Goal: Transaction & Acquisition: Book appointment/travel/reservation

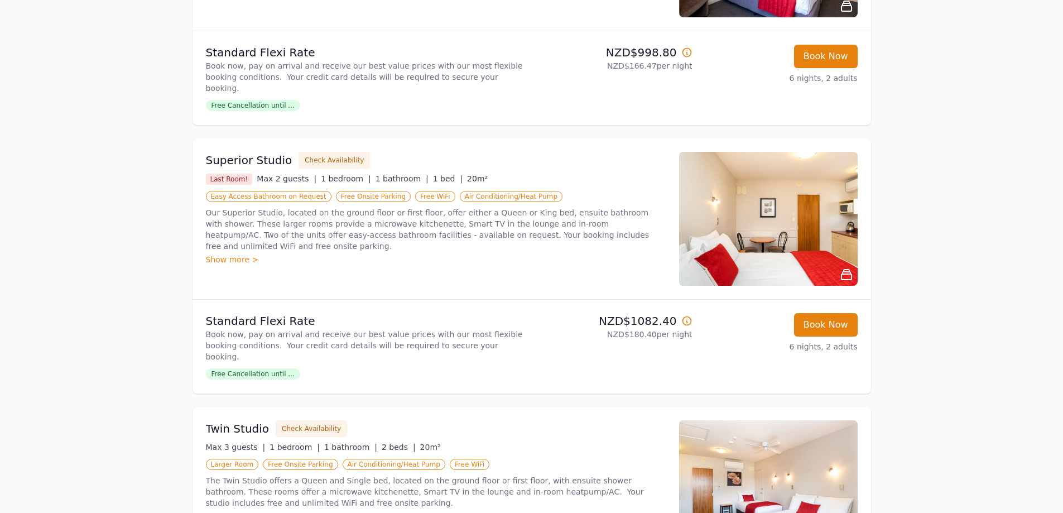
scroll to position [279, 0]
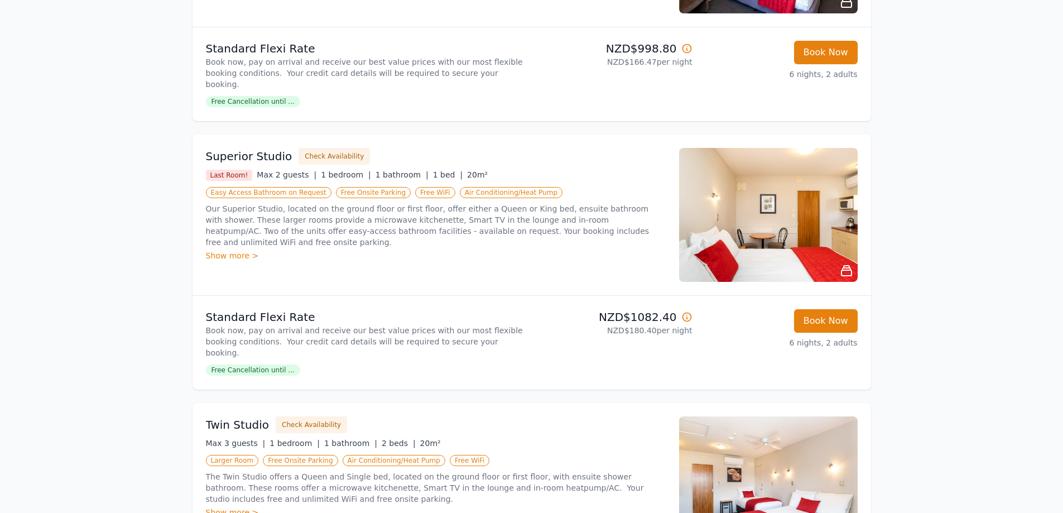
click at [221, 250] on div "Show more >" at bounding box center [436, 255] width 460 height 11
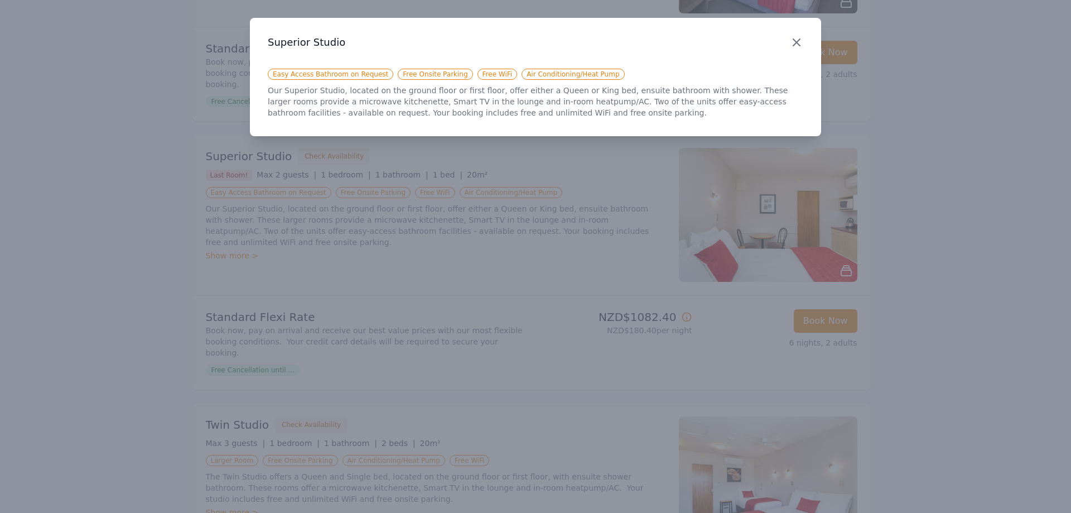
click at [796, 45] on icon "button" at bounding box center [796, 42] width 13 height 13
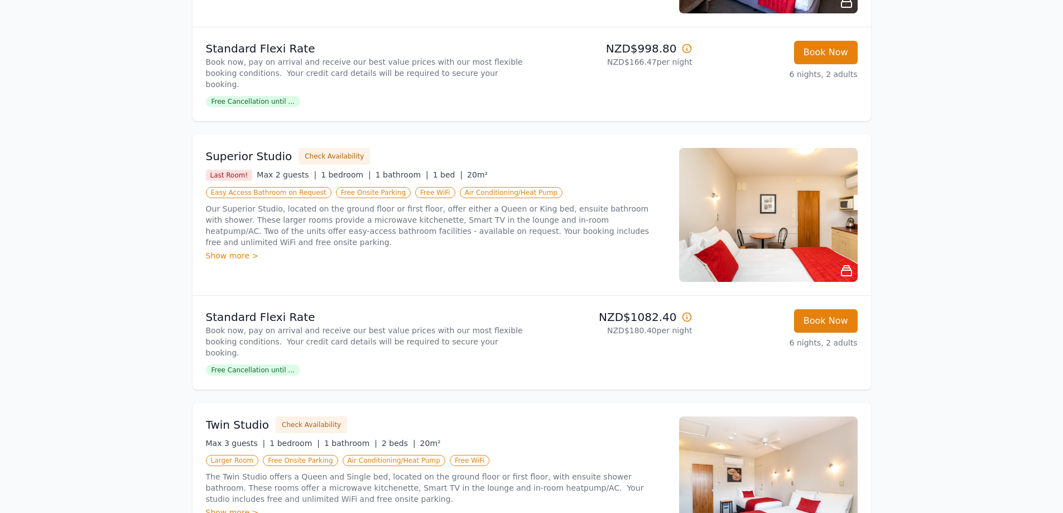
click at [756, 211] on img at bounding box center [768, 215] width 179 height 134
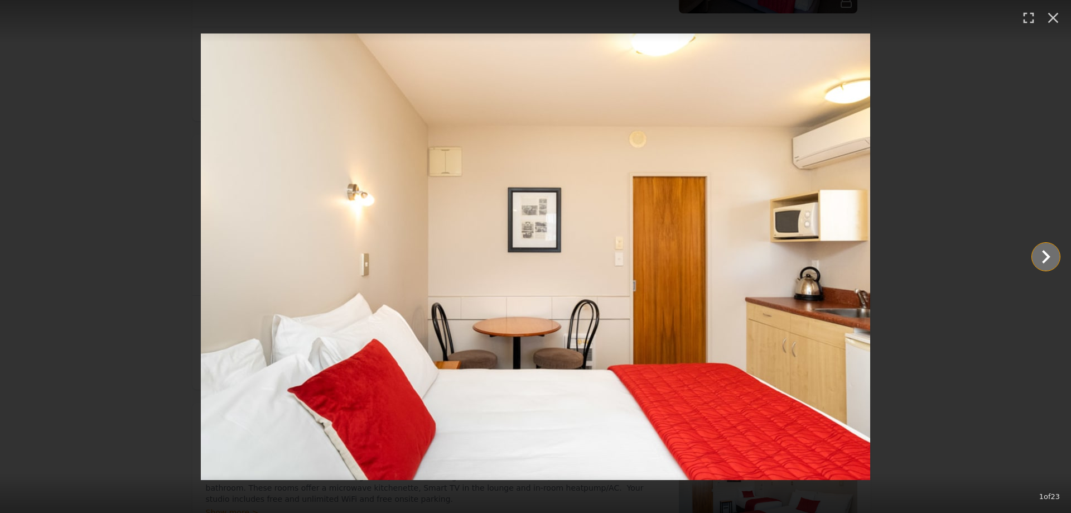
click at [1041, 256] on icon "Show slide 2 of 23" at bounding box center [1046, 256] width 27 height 27
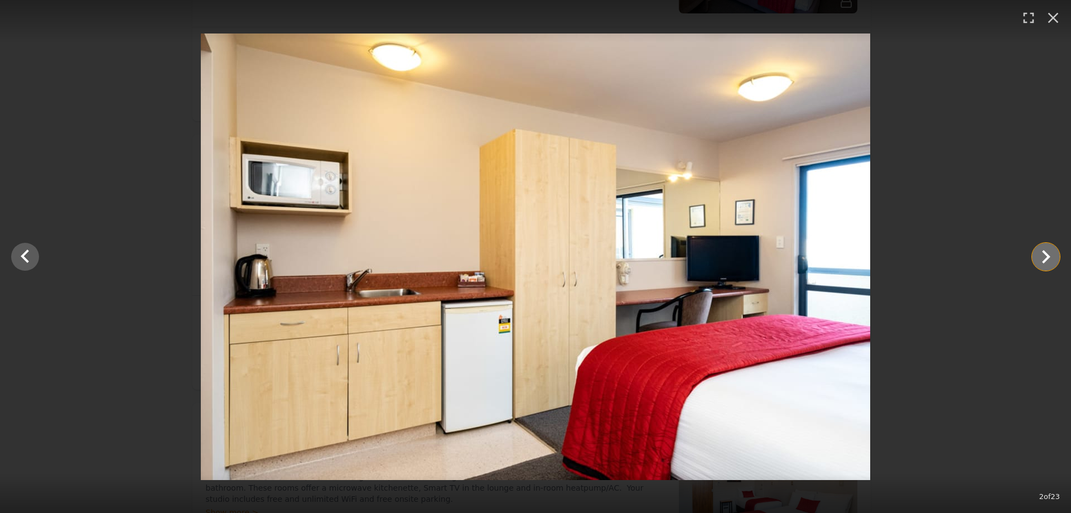
click at [1044, 257] on icon "Show slide 3 of 23" at bounding box center [1046, 256] width 27 height 27
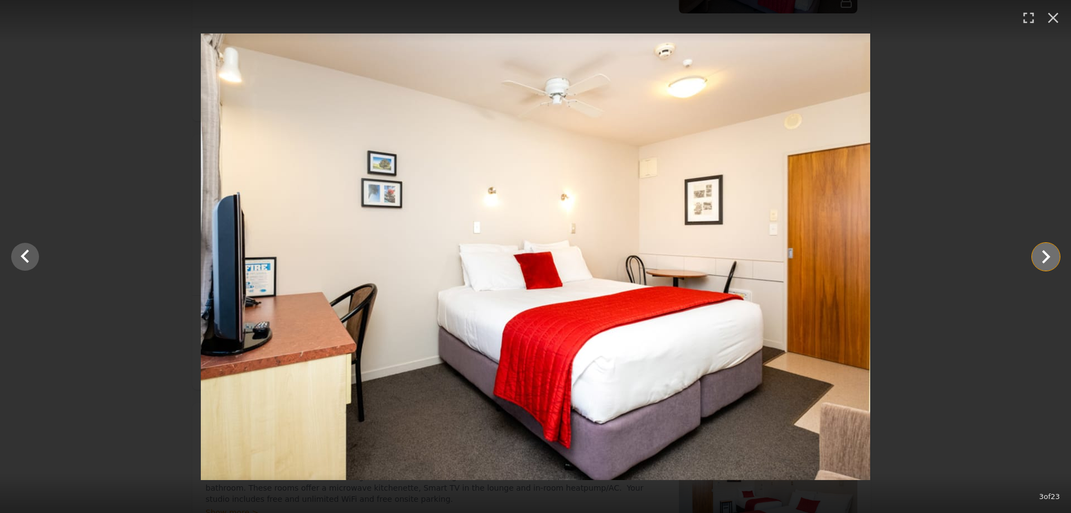
click at [1044, 257] on icon "Show slide 4 of 23" at bounding box center [1046, 256] width 27 height 27
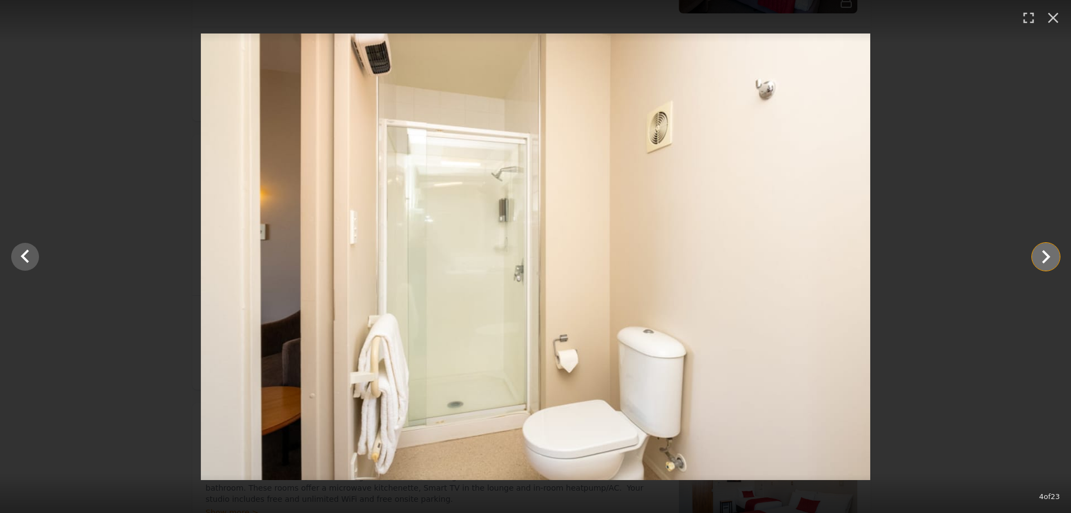
click at [1044, 257] on icon "Show slide 5 of 23" at bounding box center [1046, 256] width 27 height 27
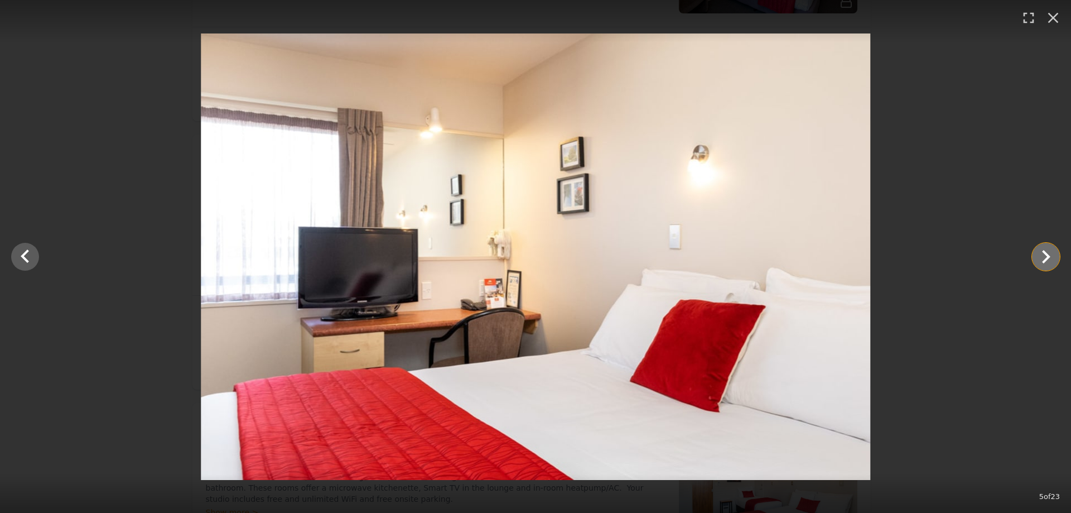
click at [1044, 257] on icon "Show slide 6 of 23" at bounding box center [1046, 256] width 27 height 27
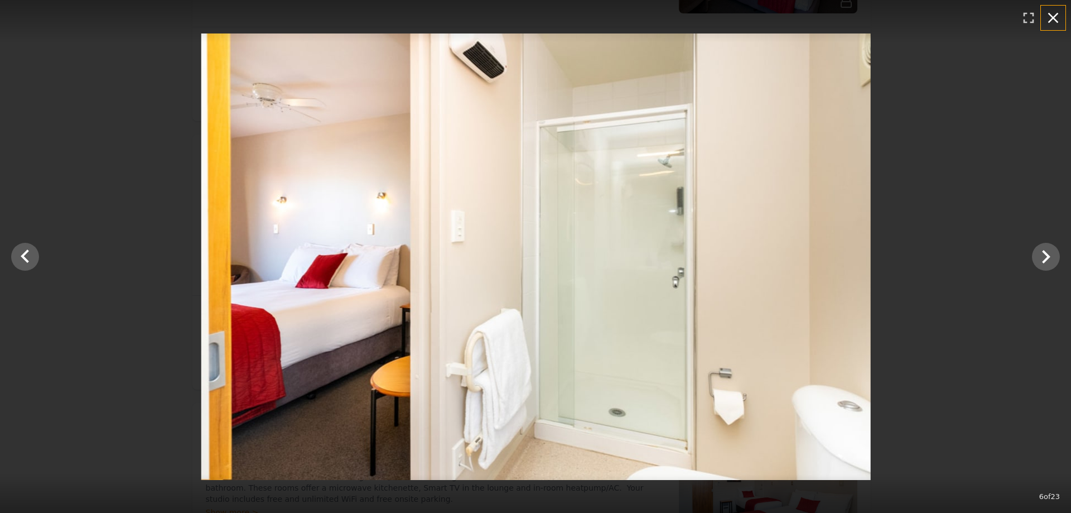
click at [1058, 22] on icon "button" at bounding box center [1053, 18] width 18 height 18
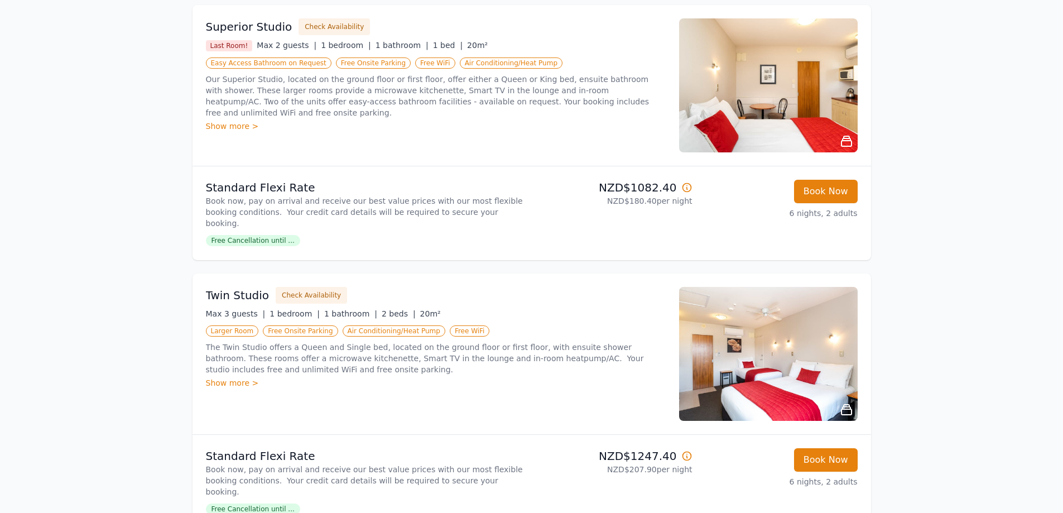
scroll to position [446, 0]
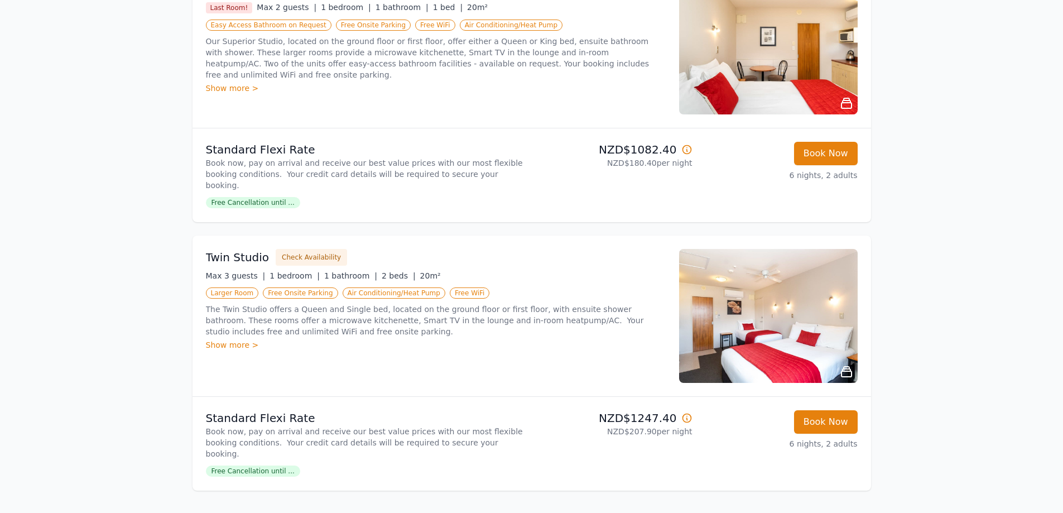
click at [782, 308] on img at bounding box center [768, 316] width 179 height 134
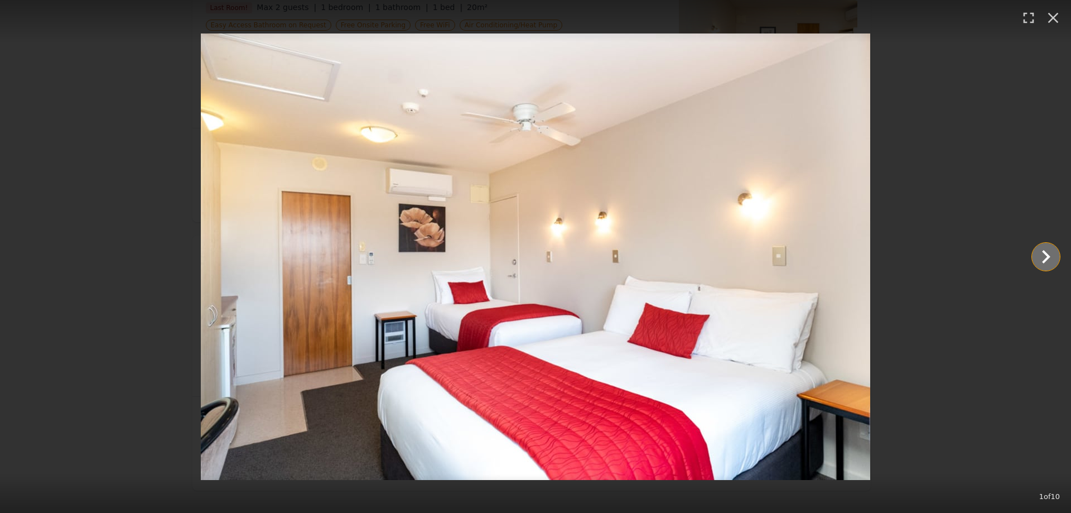
click at [1046, 254] on icon "Show slide 2 of 10" at bounding box center [1046, 256] width 8 height 13
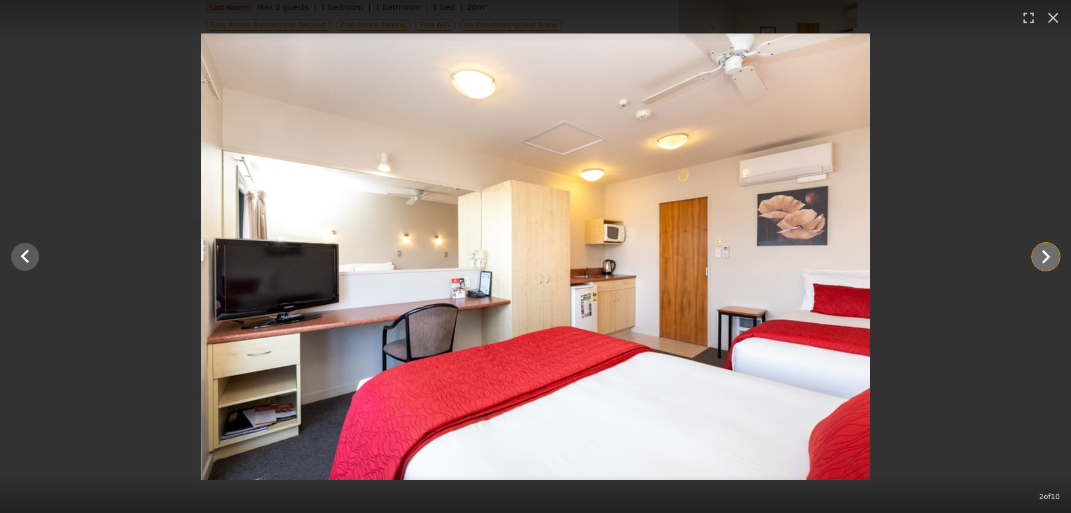
click at [1046, 254] on icon "Show slide 3 of 10" at bounding box center [1046, 256] width 8 height 13
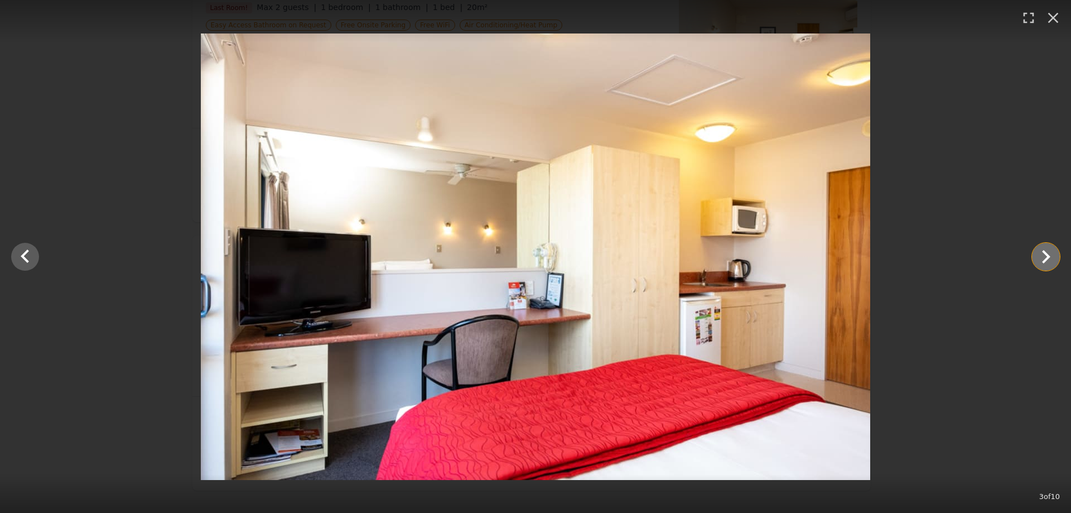
click at [1051, 260] on icon "Show slide 4 of 10" at bounding box center [1046, 256] width 27 height 27
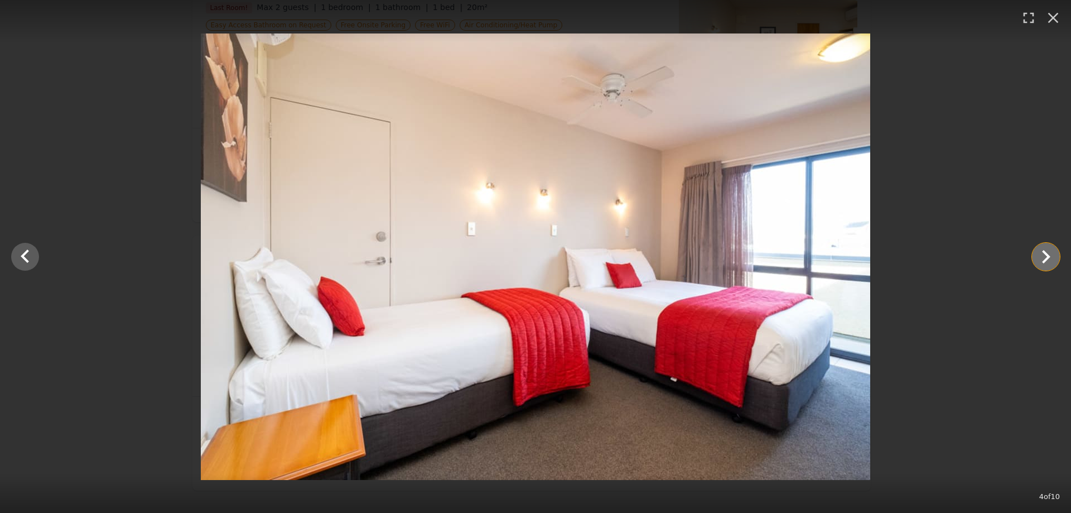
click at [1051, 260] on icon "Show slide 5 of 10" at bounding box center [1046, 256] width 27 height 27
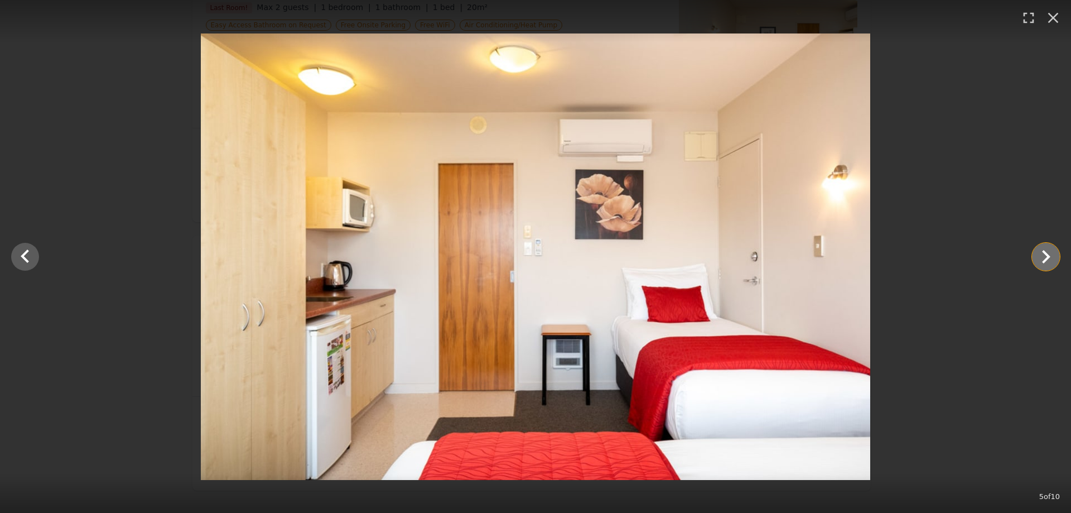
click at [1051, 260] on icon "Show slide 6 of 10" at bounding box center [1046, 256] width 27 height 27
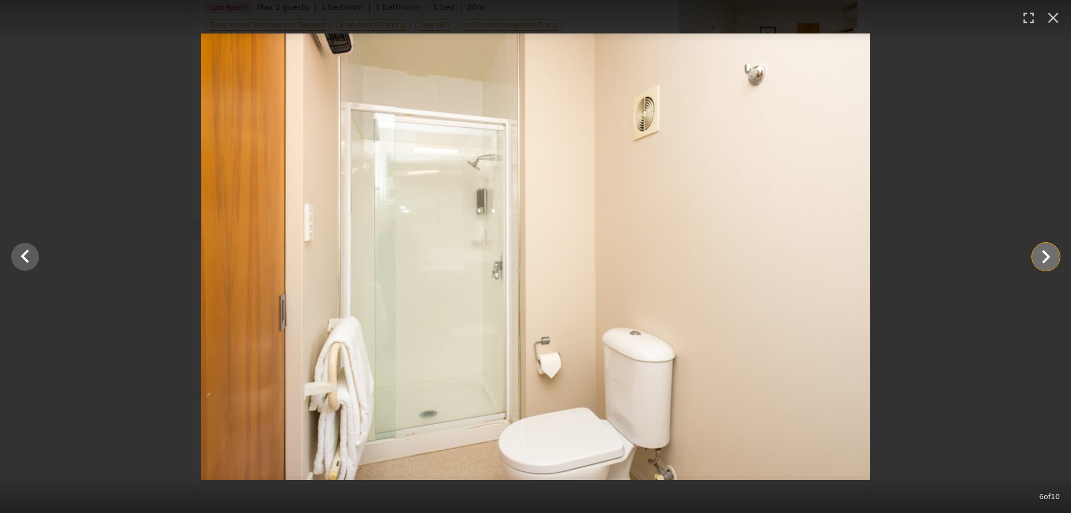
click at [1051, 260] on icon "Show slide 7 of 10" at bounding box center [1046, 256] width 27 height 27
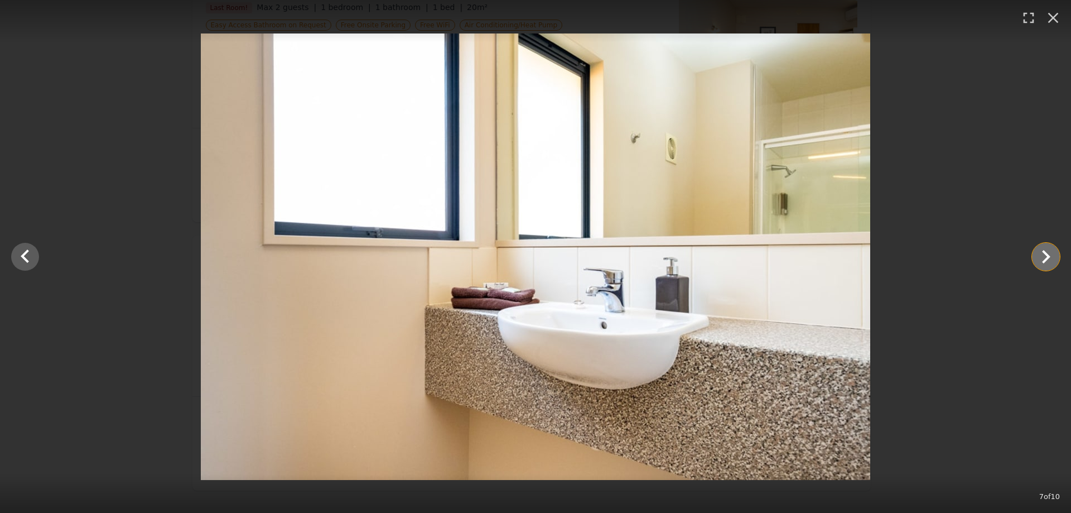
click at [1051, 260] on icon "Show slide 8 of 10" at bounding box center [1046, 256] width 27 height 27
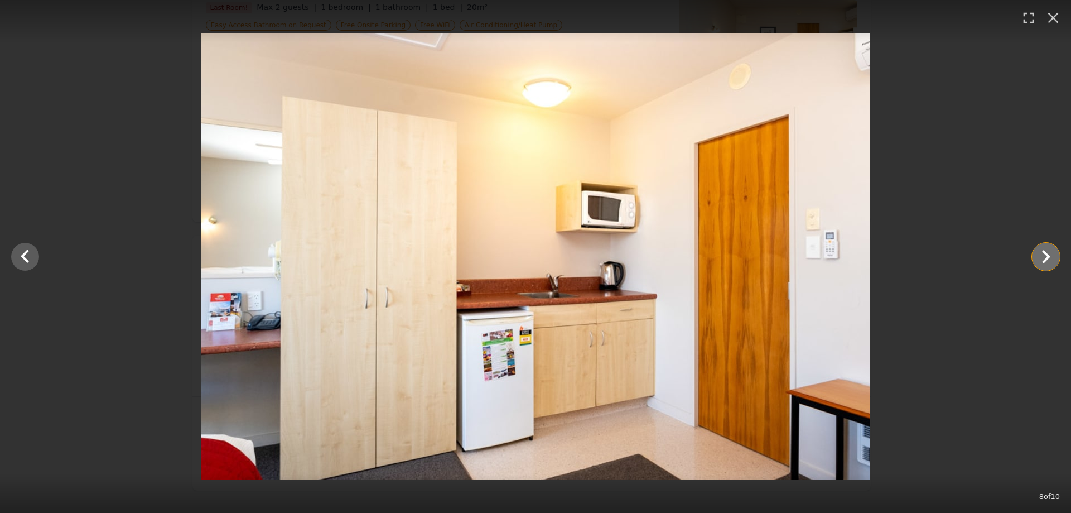
click at [1051, 260] on icon "Show slide 9 of 10" at bounding box center [1046, 256] width 27 height 27
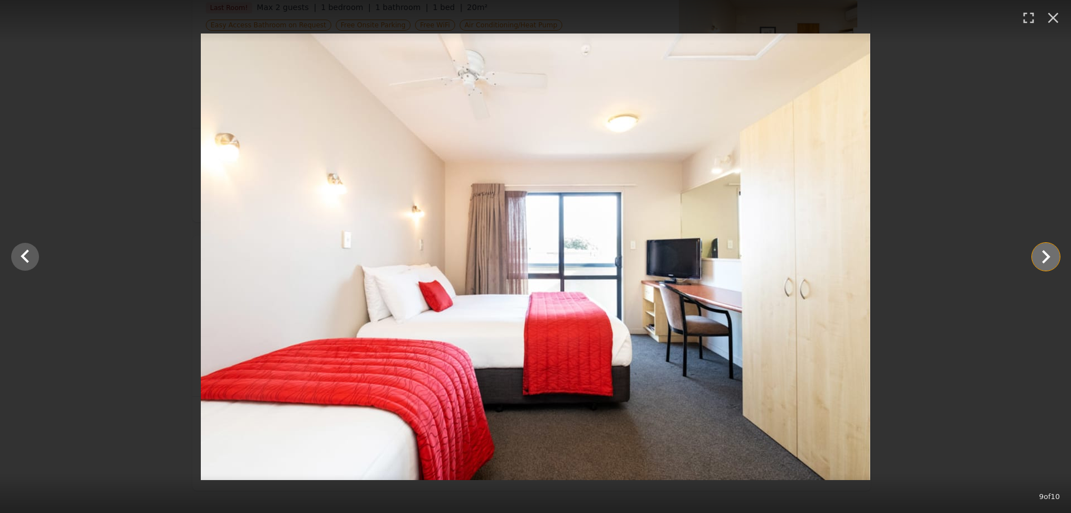
click at [1051, 260] on icon "Show slide 10 of 10" at bounding box center [1046, 256] width 27 height 27
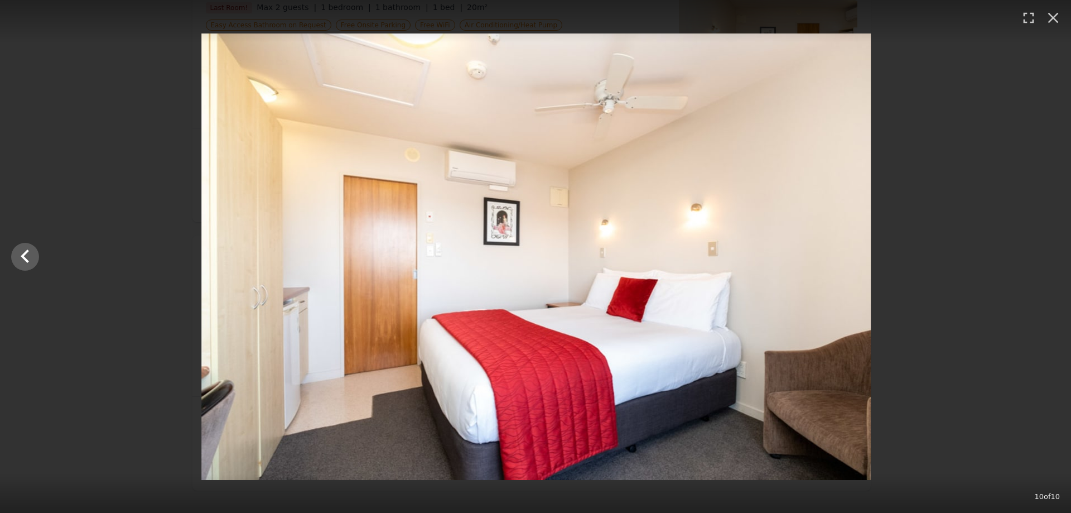
click at [1051, 260] on div at bounding box center [536, 256] width 1071 height 446
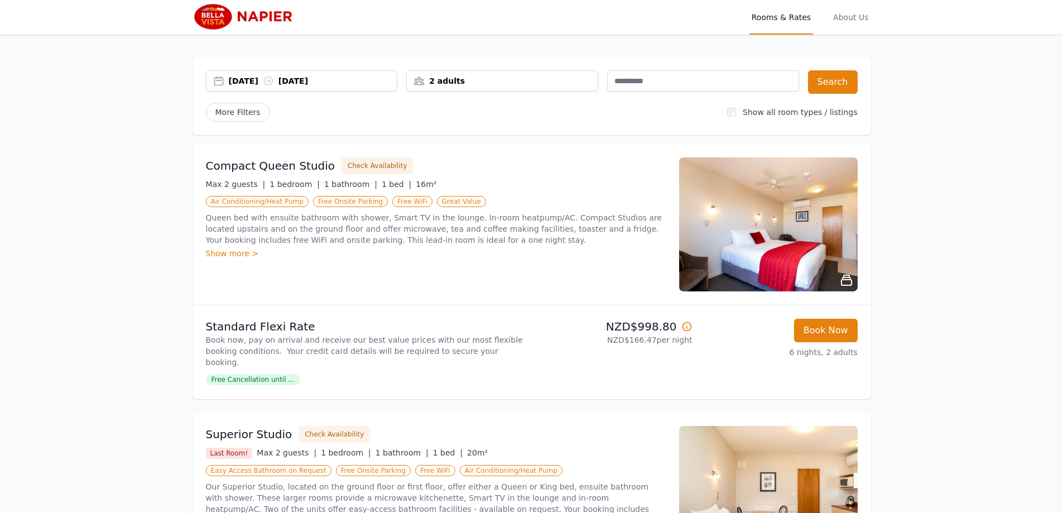
scroll to position [0, 0]
